Goal: Task Accomplishment & Management: Use online tool/utility

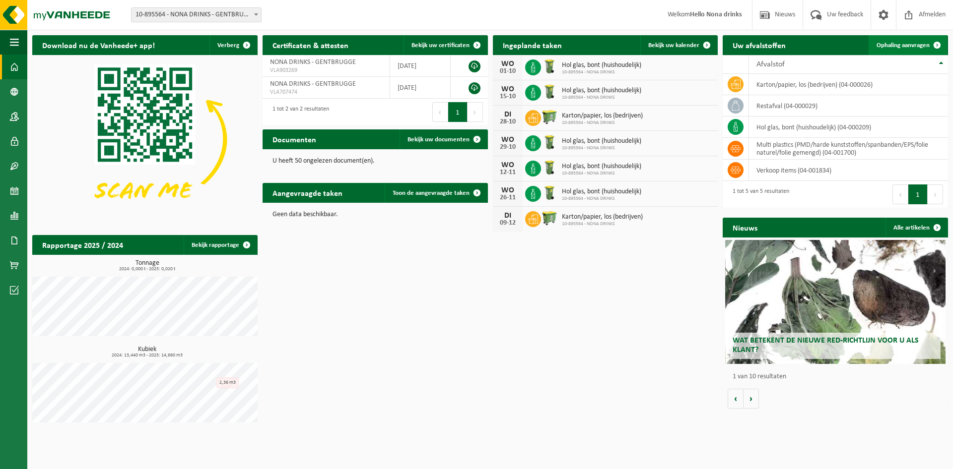
click at [922, 48] on span "Ophaling aanvragen" at bounding box center [902, 45] width 53 height 6
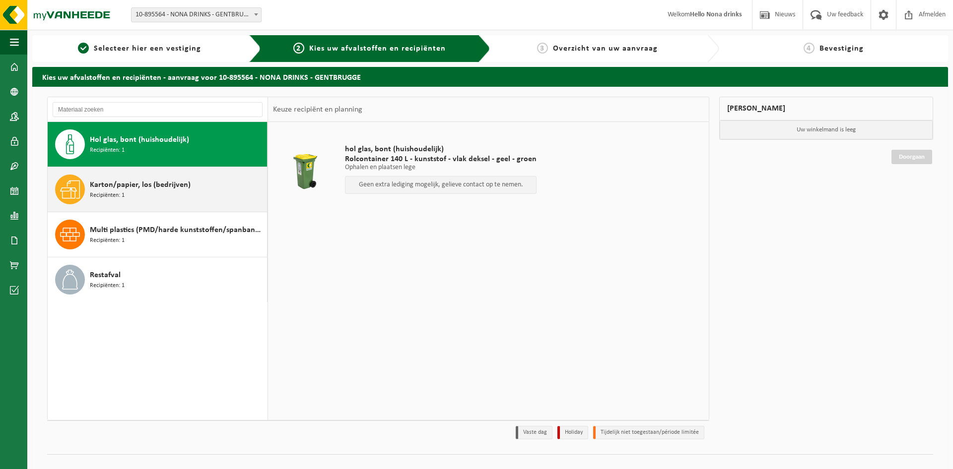
click at [174, 190] on span "Karton/papier, los (bedrijven)" at bounding box center [140, 185] width 101 height 12
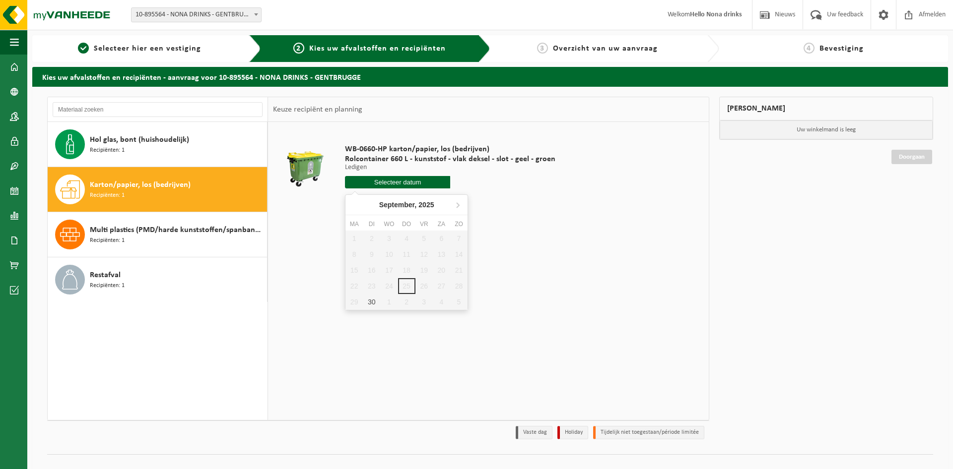
click at [391, 182] on input "text" at bounding box center [397, 182] width 105 height 12
click at [372, 301] on div "30" at bounding box center [371, 302] width 17 height 16
type input "Van 2025-09-30"
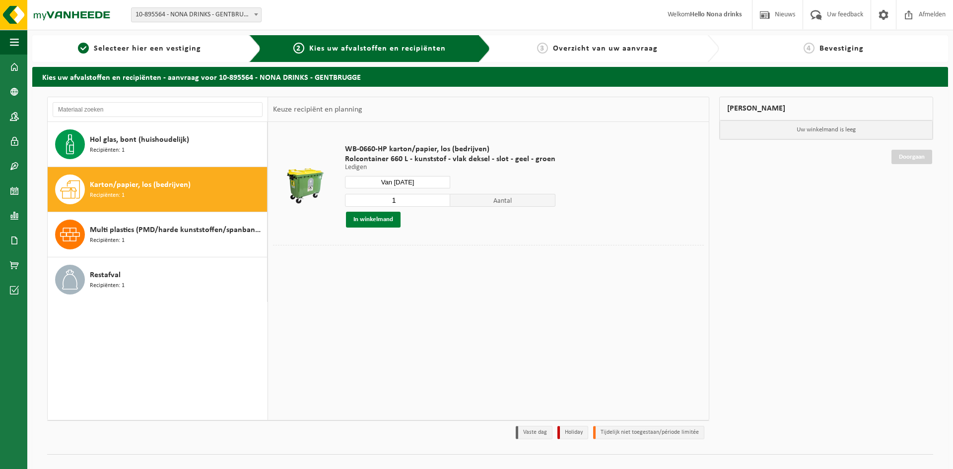
click at [369, 223] on button "In winkelmand" at bounding box center [373, 220] width 55 height 16
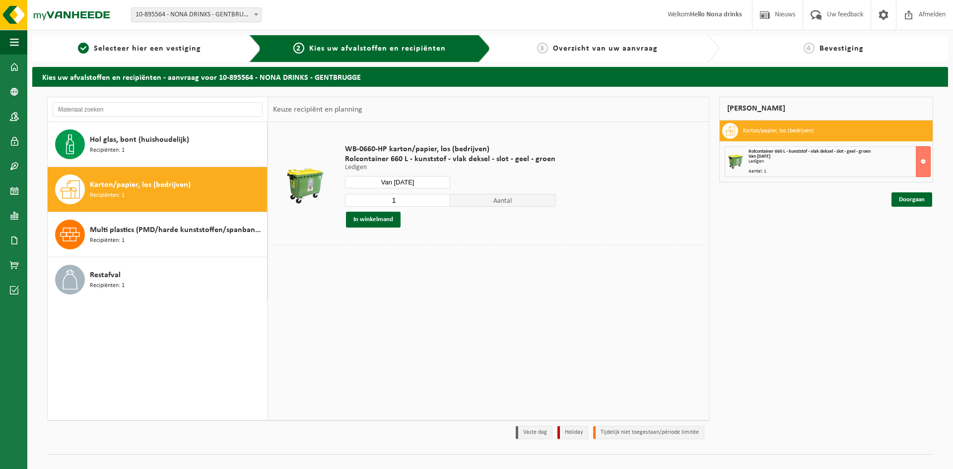
click at [915, 207] on div "Mijn winkelmand Karton/papier, los (bedrijven) Rolcontainer 660 L - kunststof -…" at bounding box center [826, 271] width 224 height 348
click at [912, 198] on link "Doorgaan" at bounding box center [911, 200] width 41 height 14
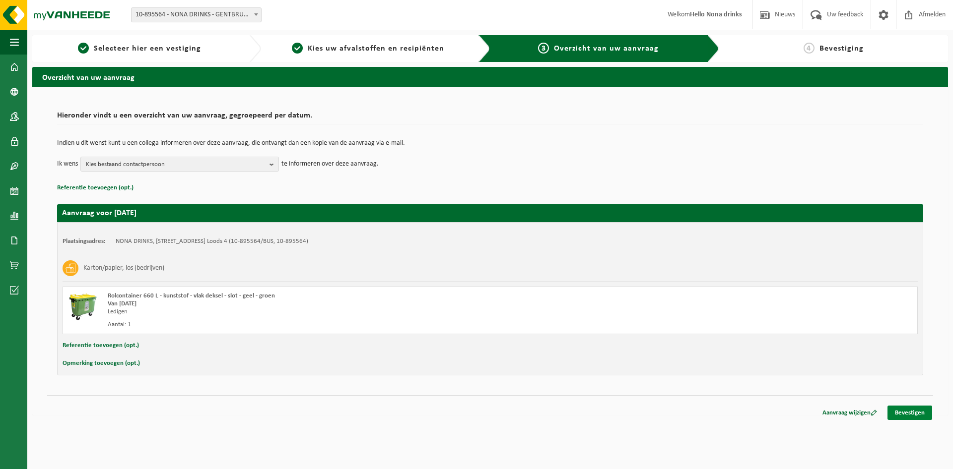
click at [914, 415] on link "Bevestigen" at bounding box center [909, 413] width 45 height 14
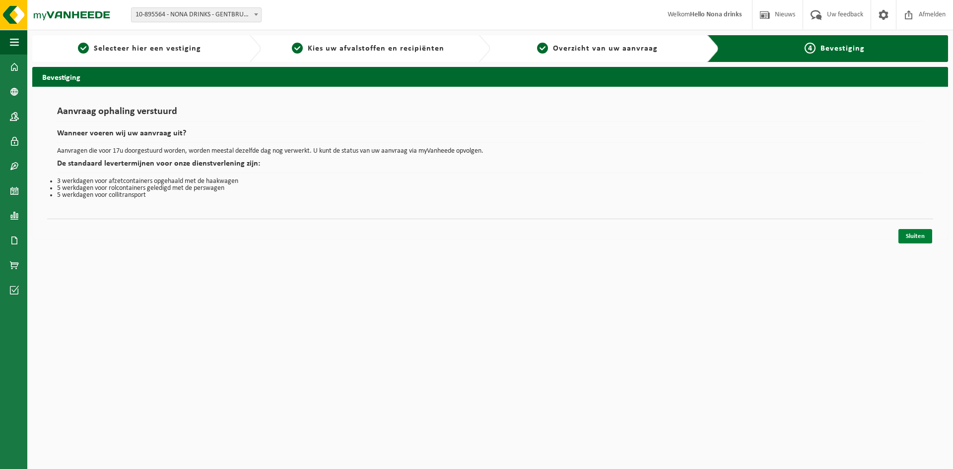
click at [908, 239] on link "Sluiten" at bounding box center [915, 236] width 34 height 14
